Goal: Navigation & Orientation: Understand site structure

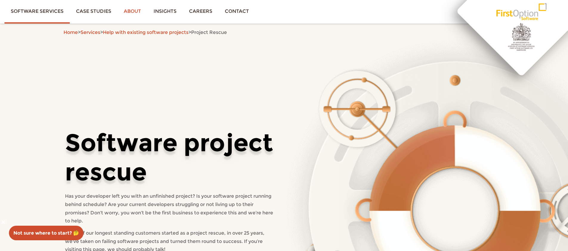
click at [139, 10] on link "About" at bounding box center [132, 11] width 30 height 22
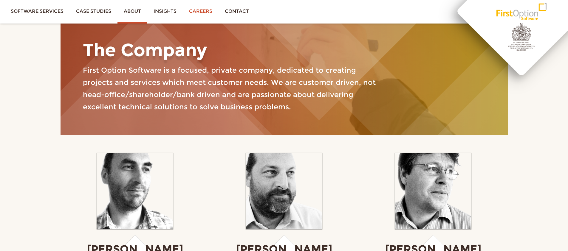
click at [197, 12] on link "Careers" at bounding box center [201, 11] width 36 height 22
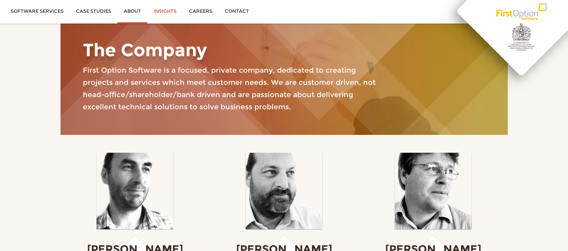
click at [172, 11] on link "Insights" at bounding box center [164, 11] width 35 height 22
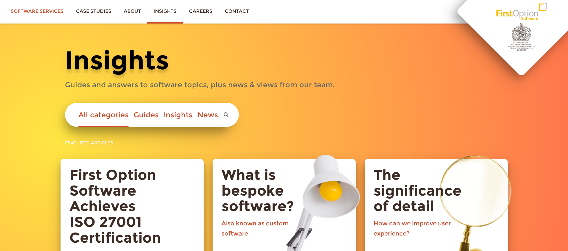
click at [45, 11] on link "Software services" at bounding box center [36, 11] width 65 height 22
